Goal: Register for event/course

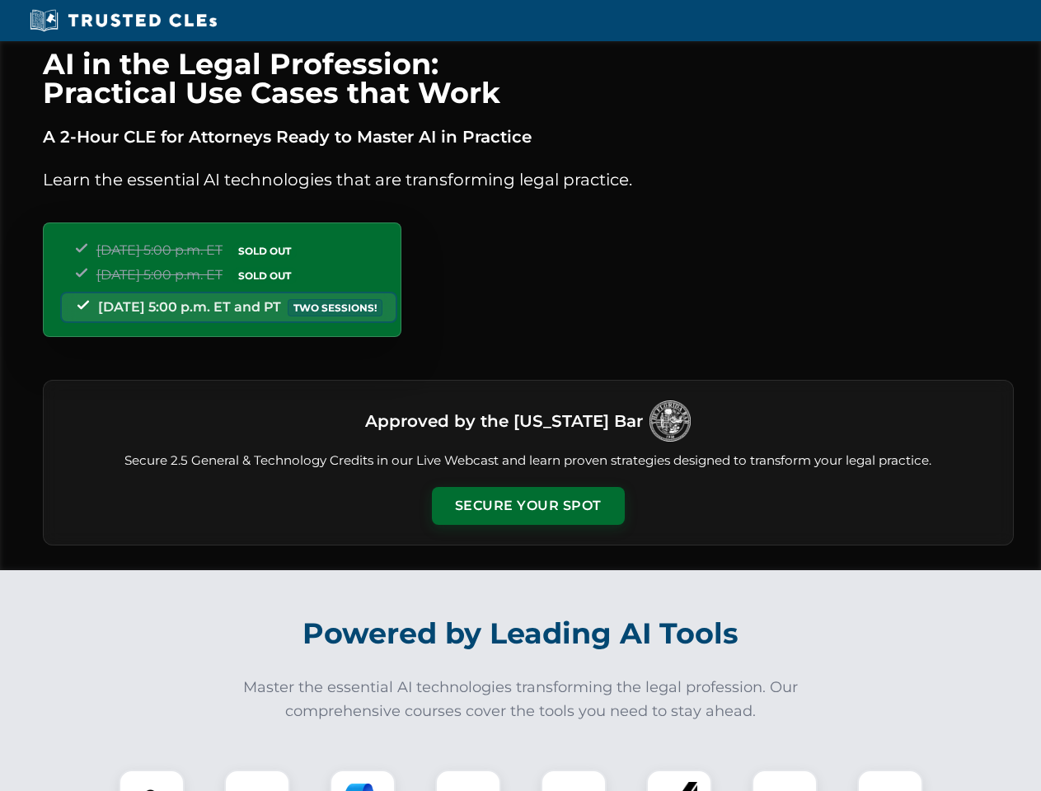
click at [527, 506] on button "Secure Your Spot" at bounding box center [528, 506] width 193 height 38
click at [152, 781] on img at bounding box center [152, 803] width 48 height 48
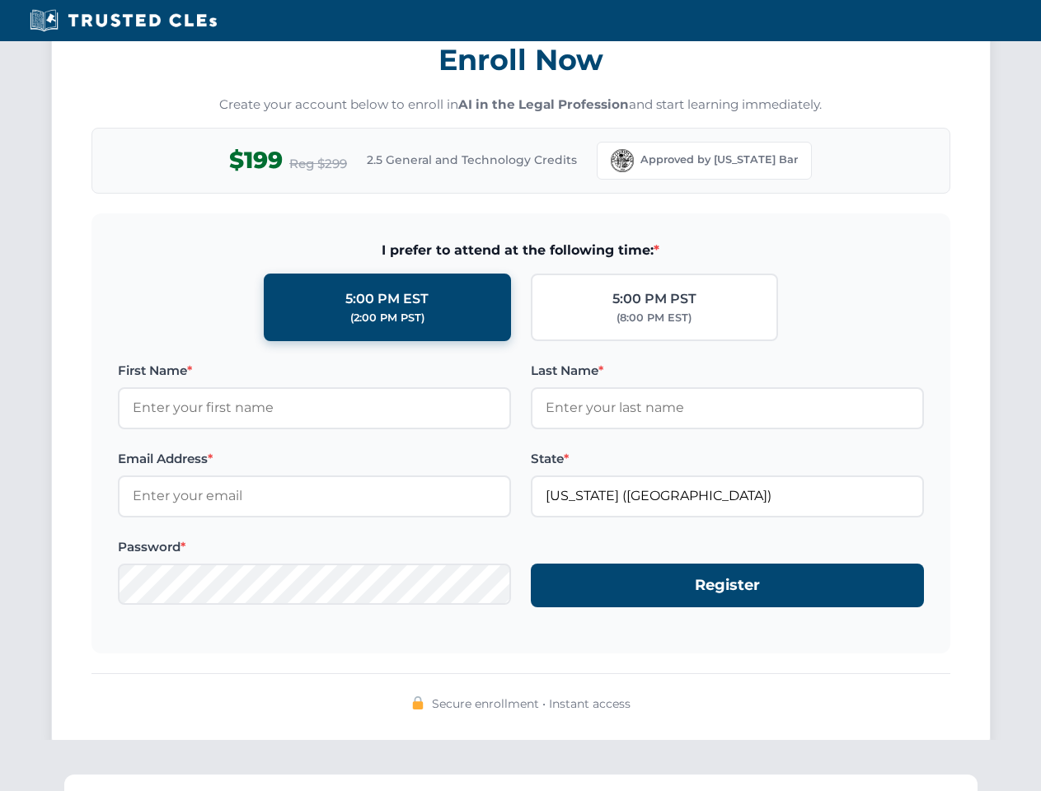
scroll to position [1618, 0]
